Goal: Find specific page/section: Find specific page/section

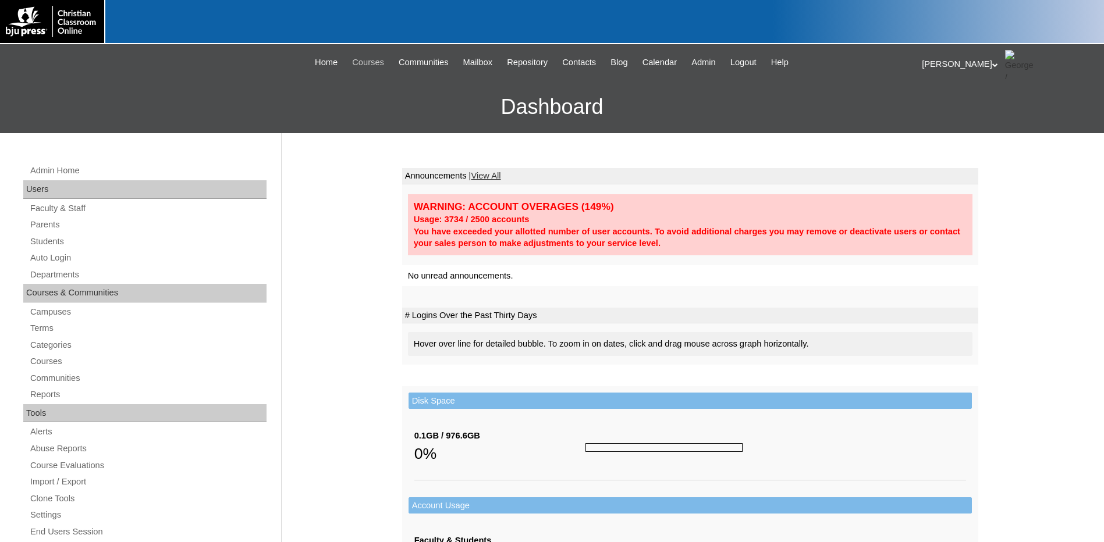
click at [369, 58] on span "Courses" at bounding box center [368, 62] width 32 height 13
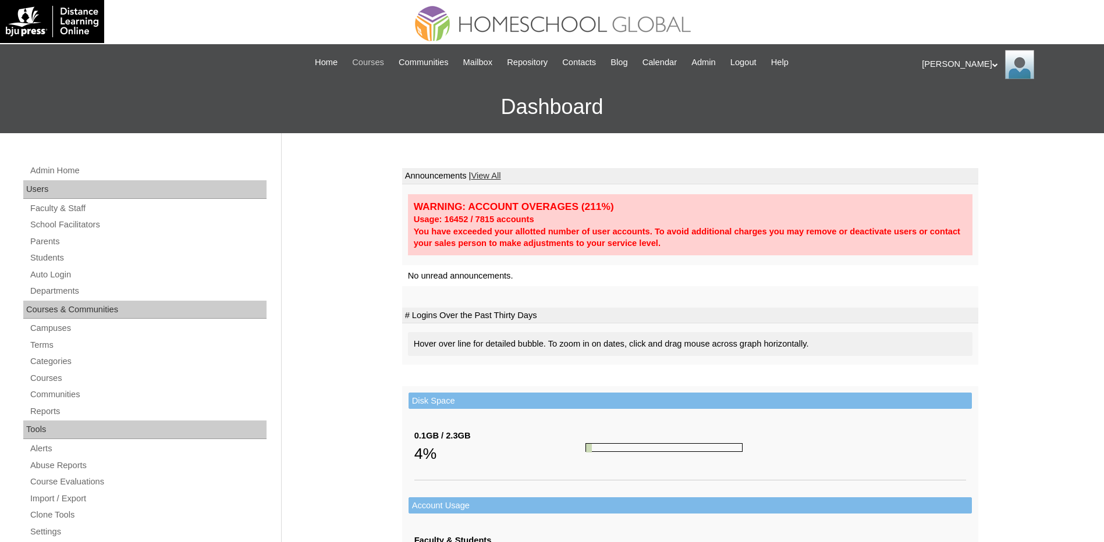
click at [364, 65] on span "Courses" at bounding box center [368, 62] width 32 height 13
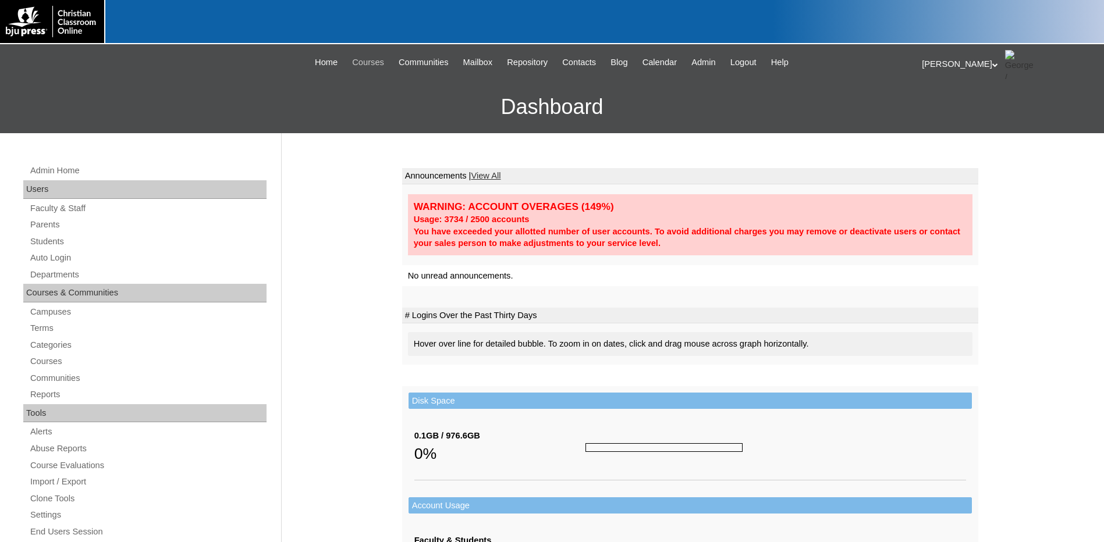
click at [374, 68] on span "Courses" at bounding box center [368, 62] width 32 height 13
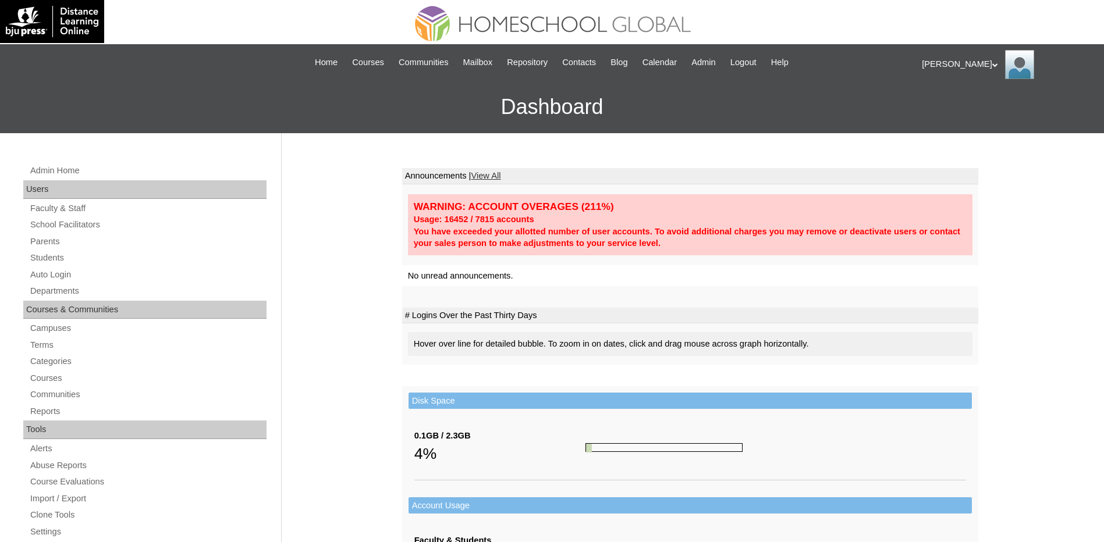
click at [365, 55] on div "|N|Staff|| Skip to Main Content Skip to Sub Navigation Home Courses Communities…" at bounding box center [552, 62] width 716 height 25
click at [367, 58] on span "Courses" at bounding box center [368, 62] width 32 height 13
click at [994, 219] on div "Admin Home Users Faculty & Staff School Facilitators Parents Students Auto Logi…" at bounding box center [552, 534] width 1104 height 802
